Goal: Browse casually

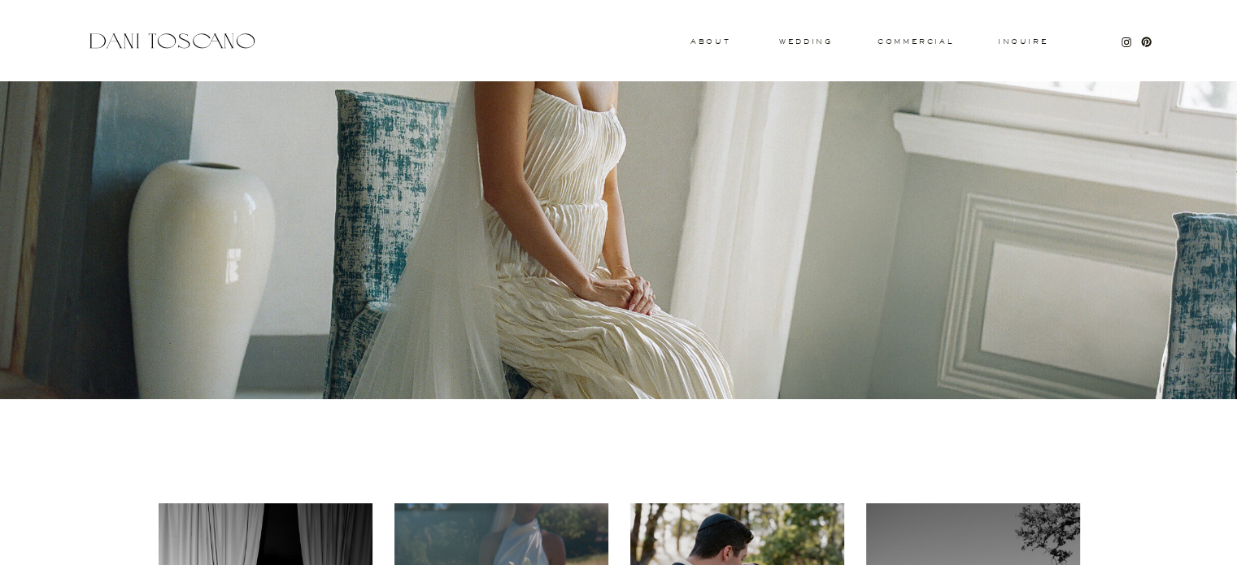
scroll to position [192, 0]
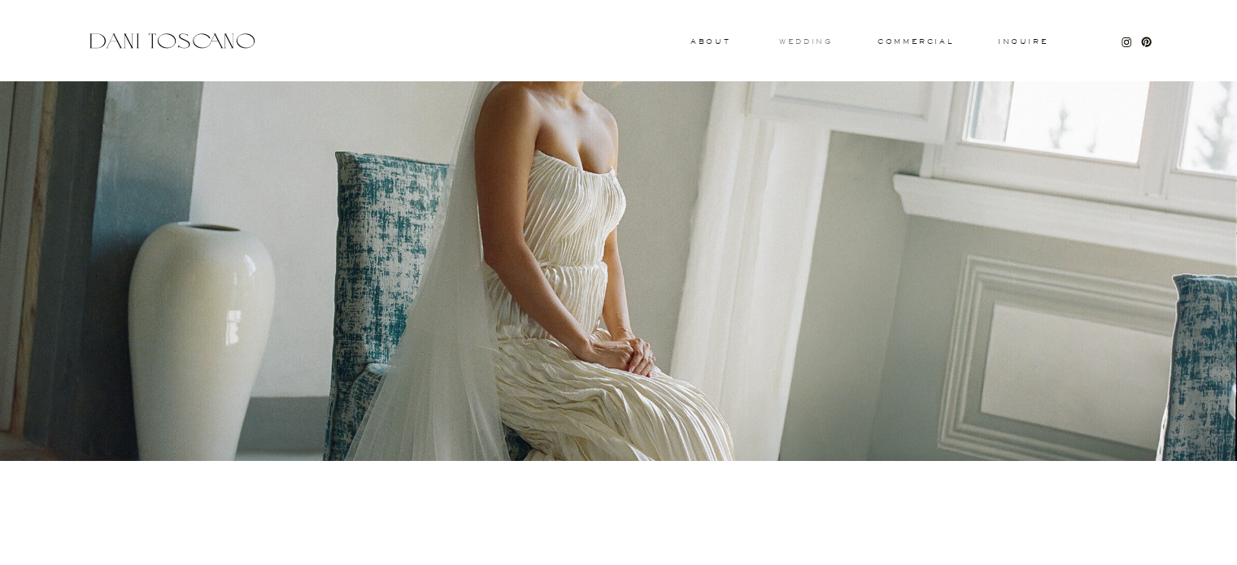
click at [809, 44] on h3 "wedding" at bounding box center [805, 41] width 53 height 6
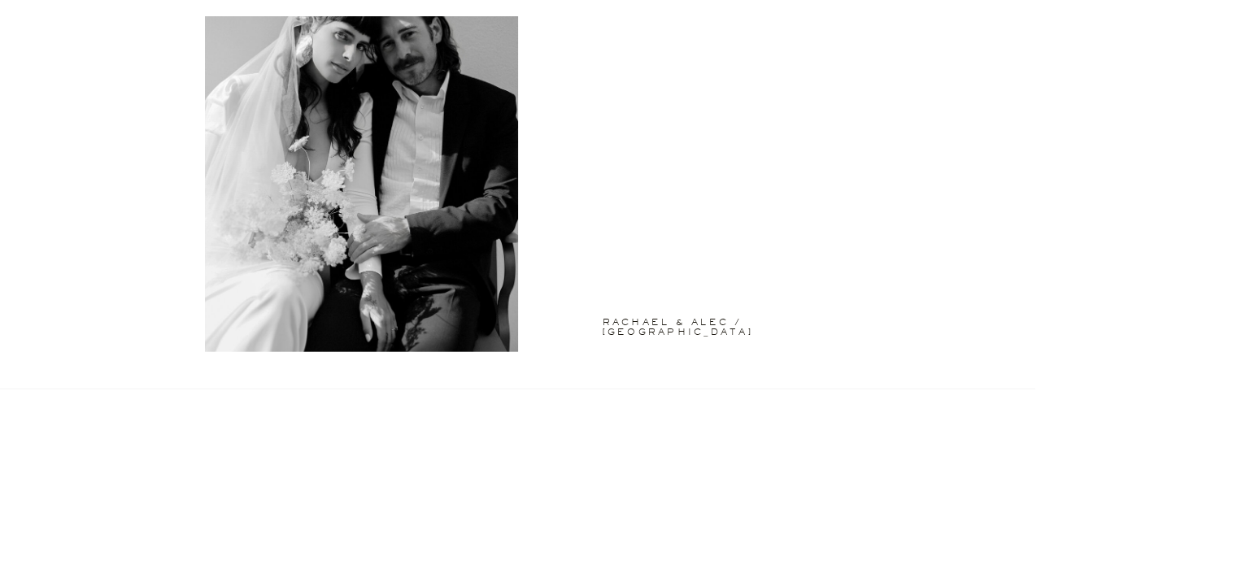
scroll to position [3784, 0]
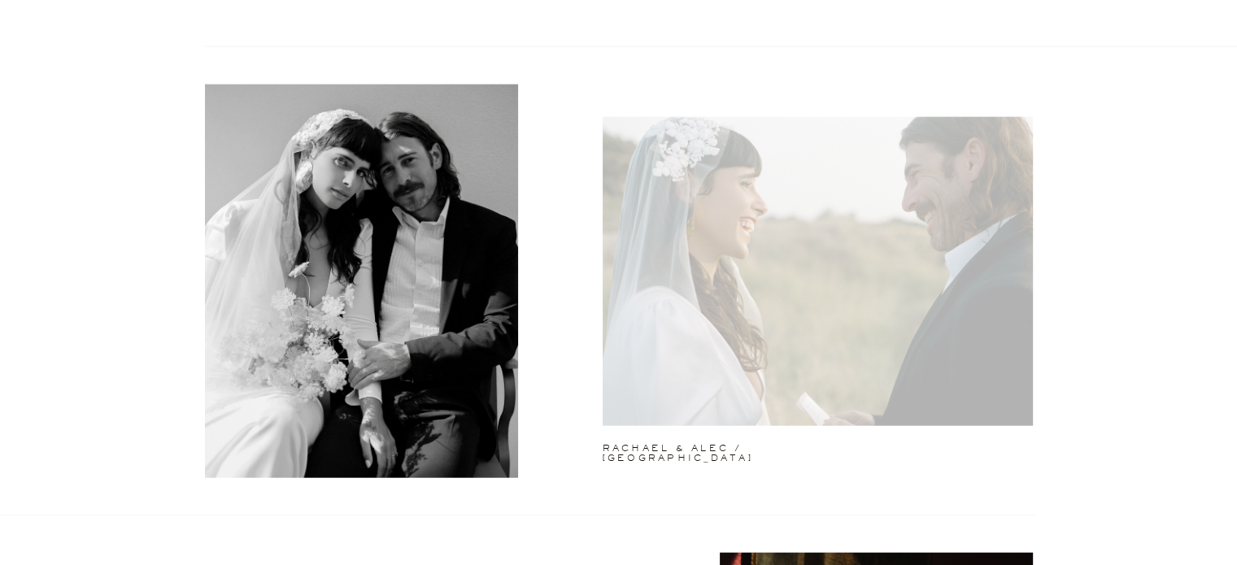
click at [847, 329] on div at bounding box center [818, 271] width 430 height 309
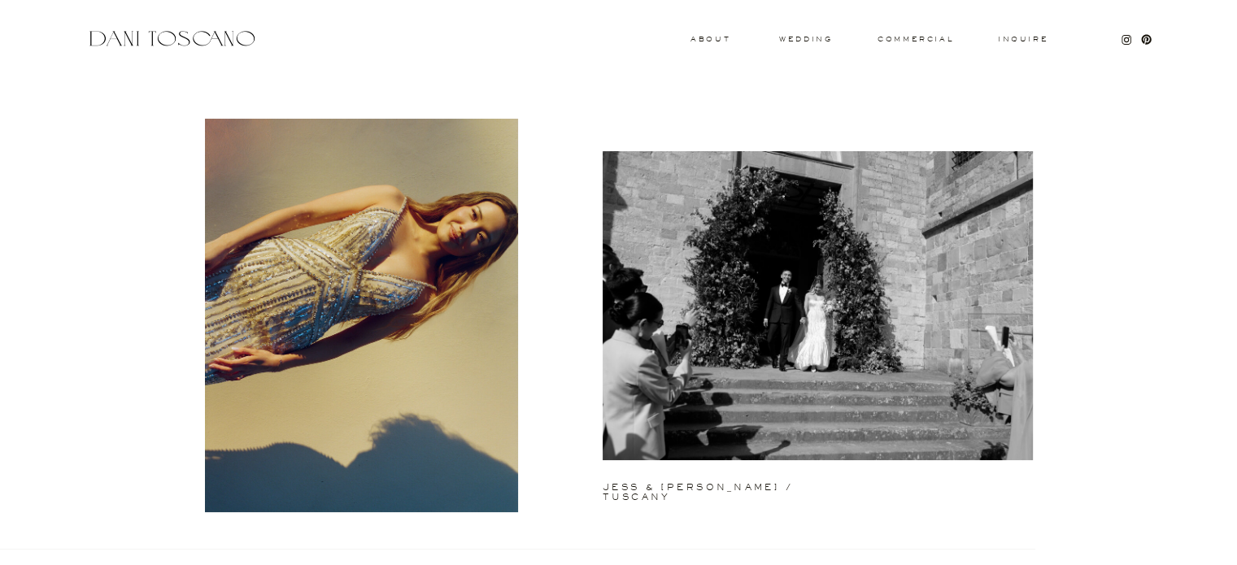
scroll to position [0, 0]
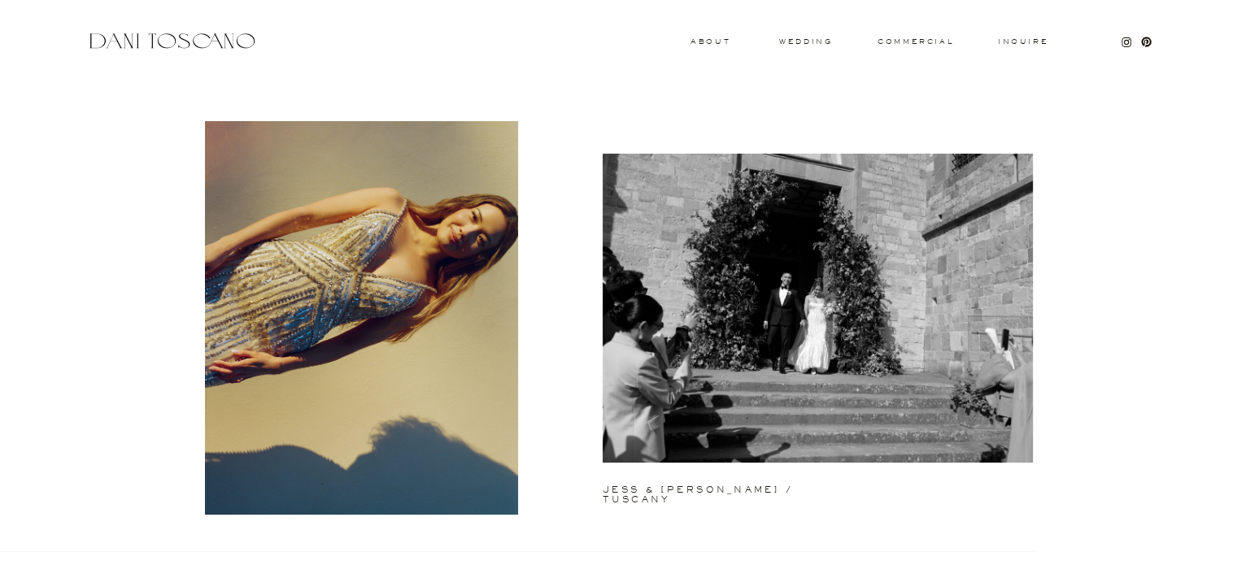
click at [176, 31] on div at bounding box center [171, 41] width 172 height 22
